Goal: Information Seeking & Learning: Find specific fact

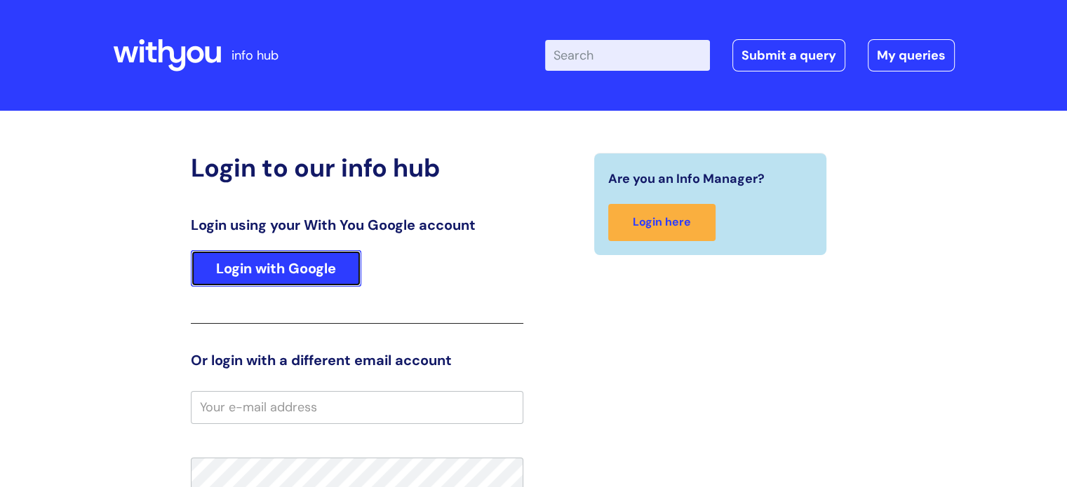
click at [278, 257] on link "Login with Google" at bounding box center [276, 268] width 170 height 36
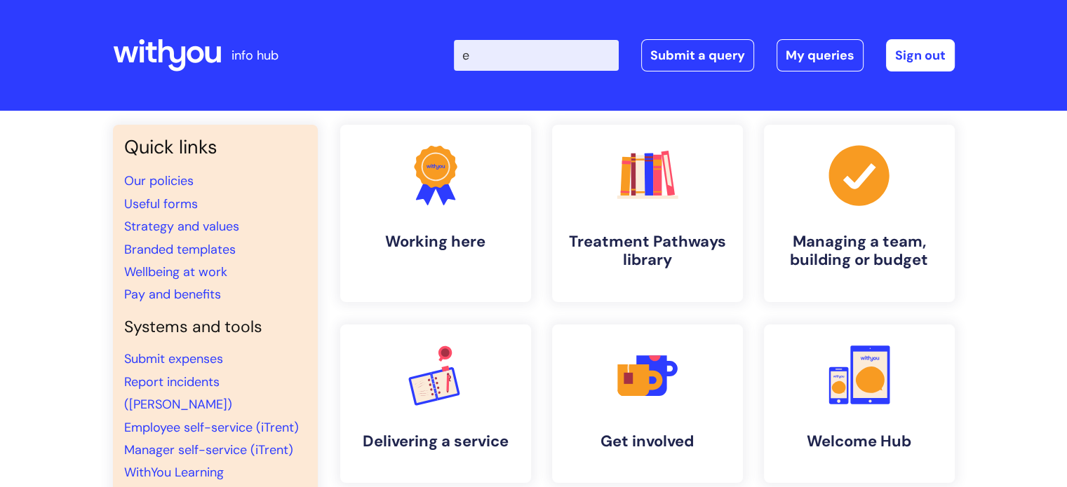
click at [559, 52] on input "e" at bounding box center [536, 55] width 165 height 31
type input "employee ass"
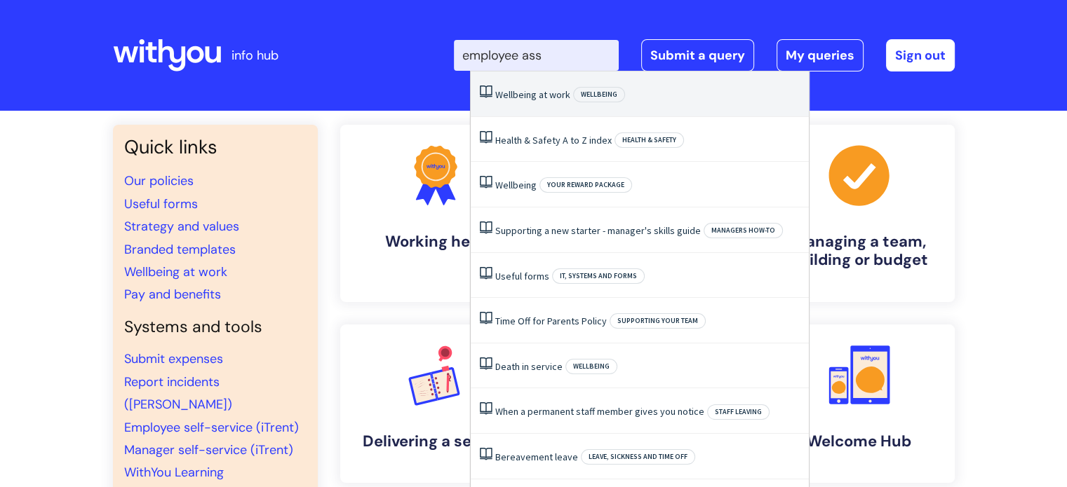
click at [544, 93] on link "Wellbeing at work" at bounding box center [532, 94] width 75 height 13
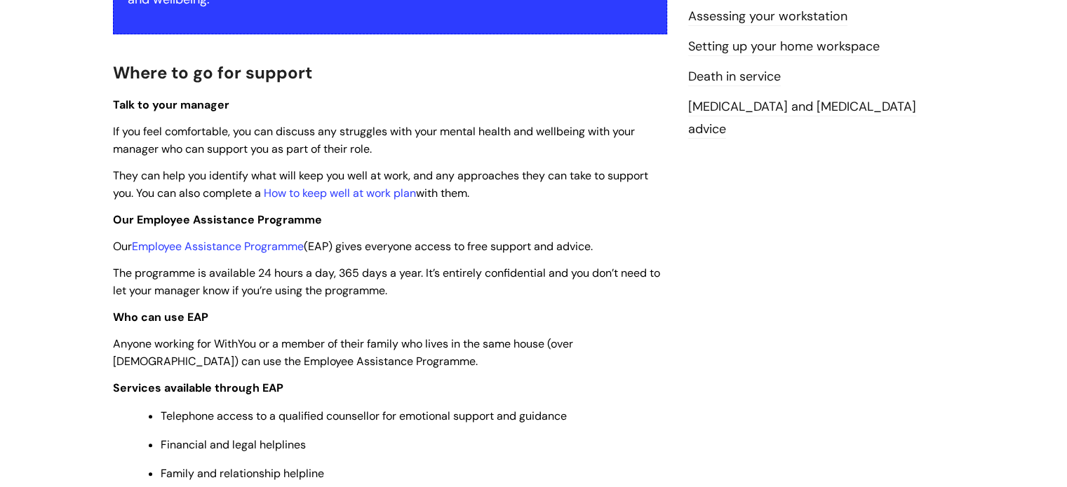
scroll to position [347, 0]
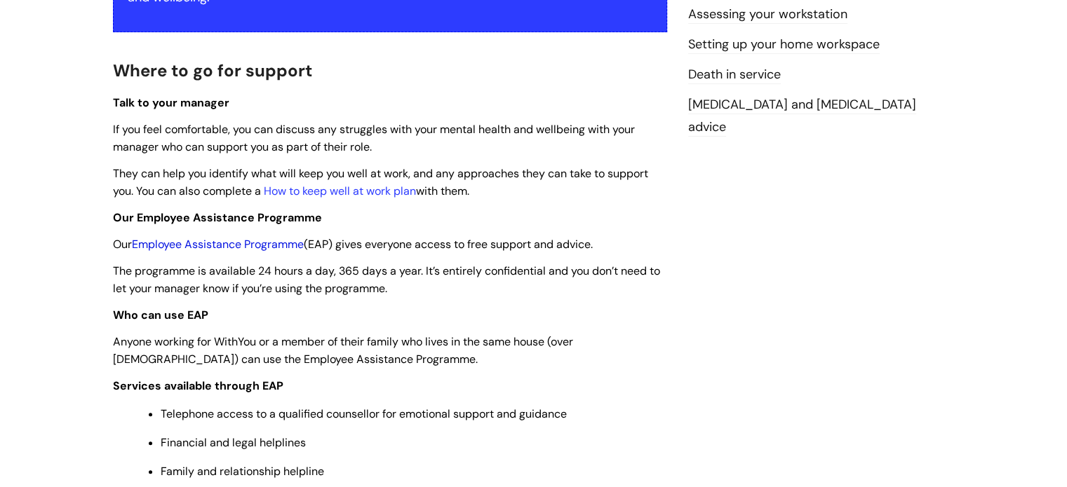
click at [236, 245] on link "Employee Assistance Programme" at bounding box center [218, 244] width 172 height 15
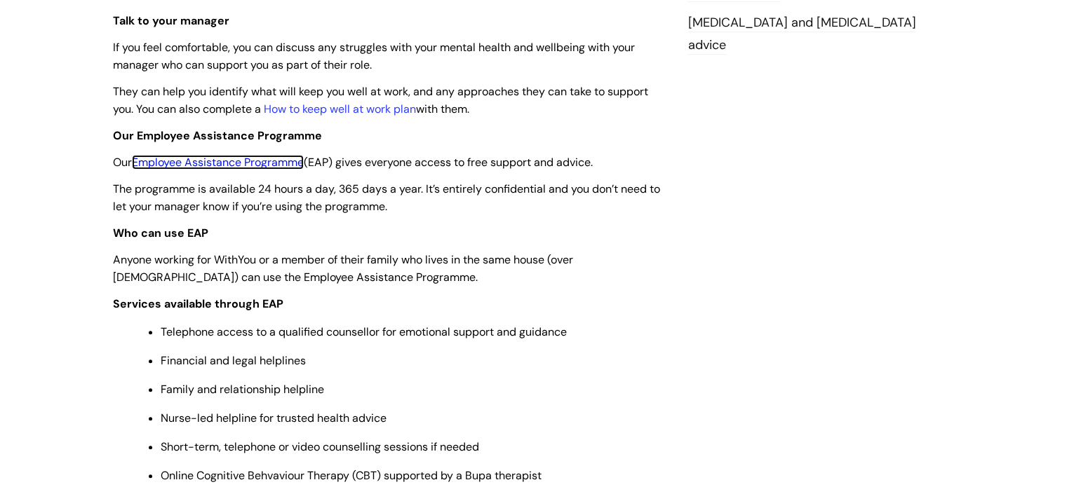
scroll to position [429, 0]
